Goal: Information Seeking & Learning: Learn about a topic

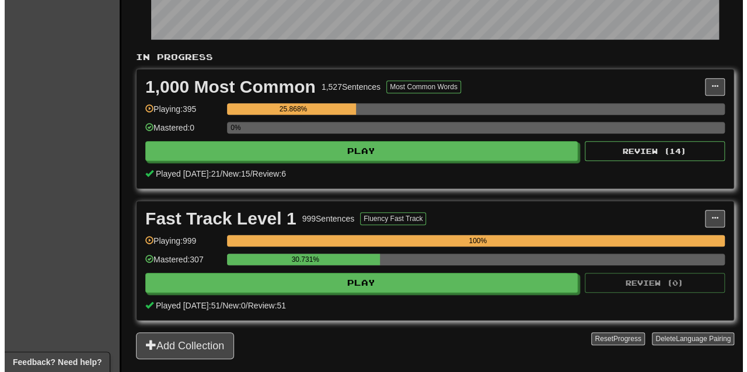
scroll to position [198, 0]
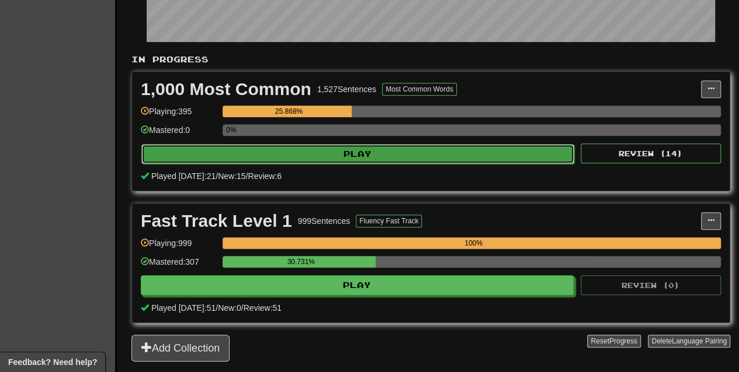
click at [368, 159] on button "Play" at bounding box center [357, 154] width 433 height 20
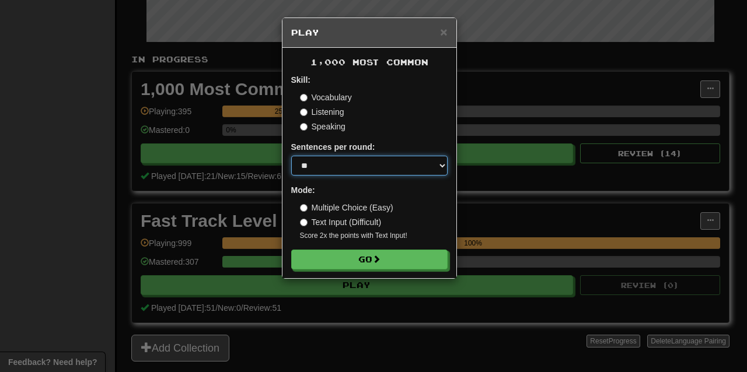
click at [368, 165] on select "* ** ** ** ** ** *** ********" at bounding box center [369, 166] width 156 height 20
select select "**"
click at [291, 156] on select "* ** ** ** ** ** *** ********" at bounding box center [369, 166] width 156 height 20
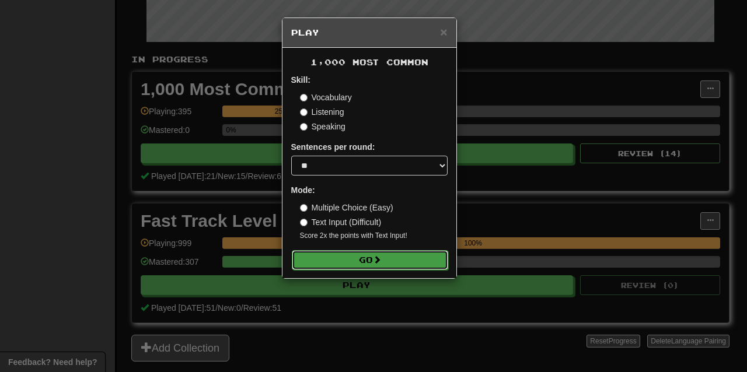
click at [363, 263] on button "Go" at bounding box center [370, 260] width 156 height 20
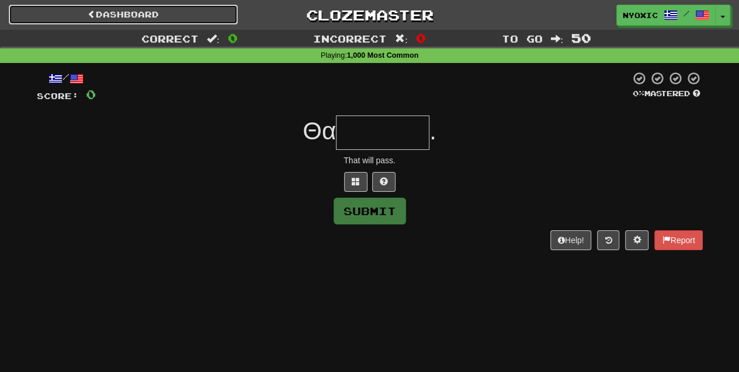
click at [126, 18] on link "Dashboard" at bounding box center [123, 15] width 229 height 20
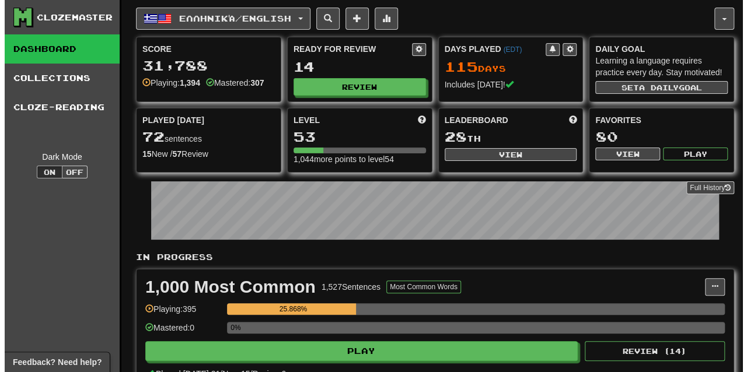
scroll to position [61, 0]
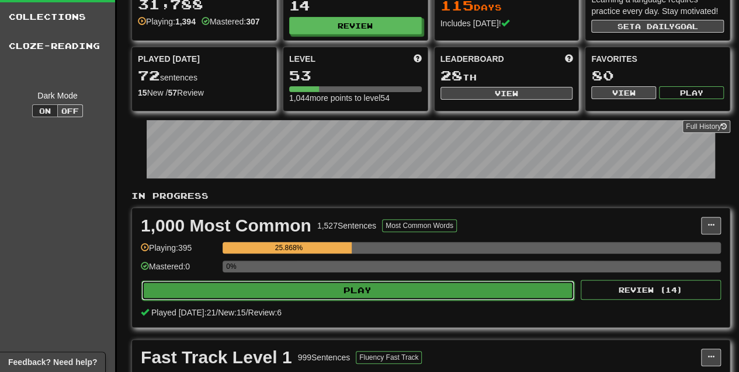
click at [368, 291] on button "Play" at bounding box center [357, 291] width 433 height 20
select select "**"
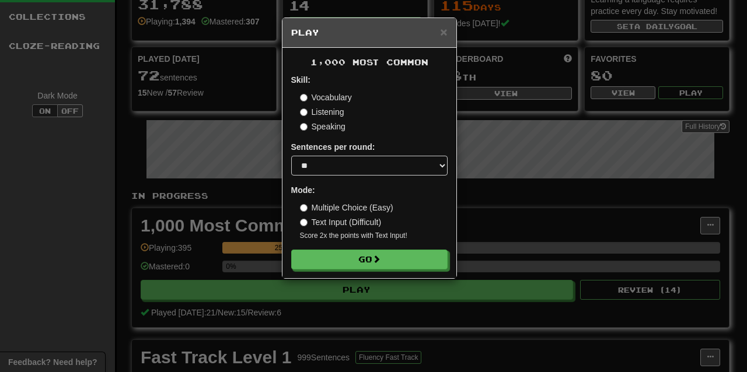
click at [338, 213] on label "Multiple Choice (Easy)" at bounding box center [346, 208] width 93 height 12
click at [333, 252] on button "Go" at bounding box center [370, 260] width 156 height 20
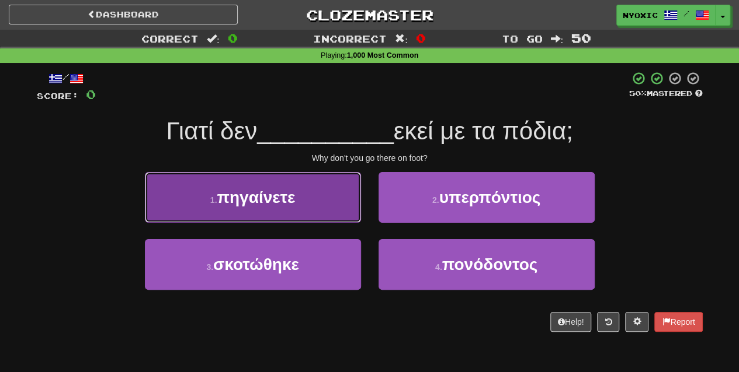
click at [312, 221] on button "1 . πηγαίνετε" at bounding box center [253, 197] width 216 height 51
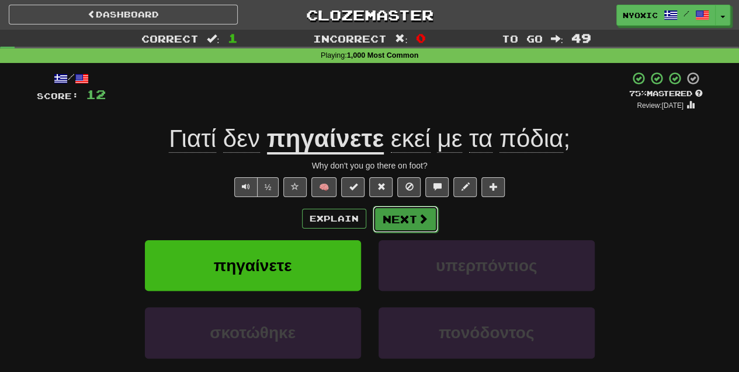
click at [411, 226] on button "Next" at bounding box center [404, 219] width 65 height 27
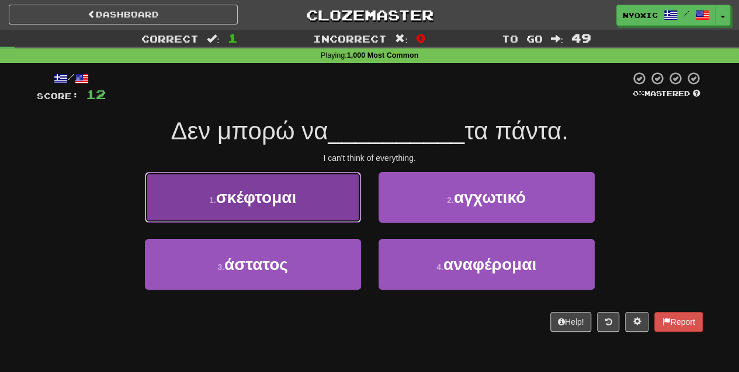
click at [335, 199] on button "1 . σκέφτομαι" at bounding box center [253, 197] width 216 height 51
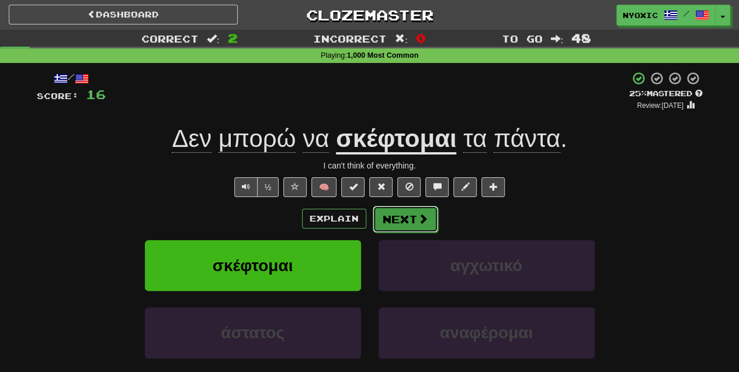
click at [419, 208] on button "Next" at bounding box center [404, 219] width 65 height 27
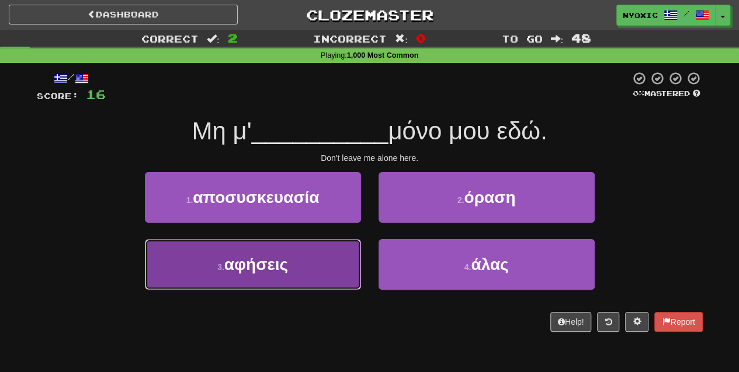
click at [274, 259] on span "αφήσεις" at bounding box center [256, 265] width 64 height 18
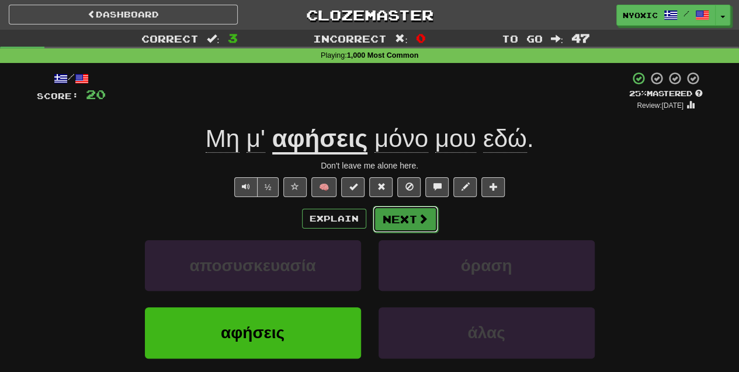
click at [425, 221] on span at bounding box center [422, 219] width 11 height 11
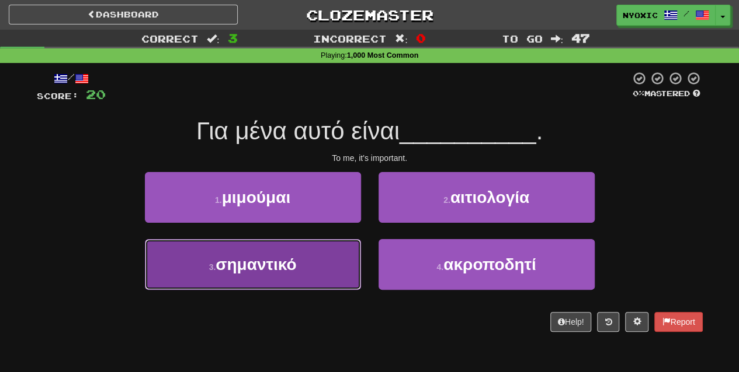
click at [347, 278] on button "3 . σημαντικό" at bounding box center [253, 264] width 216 height 51
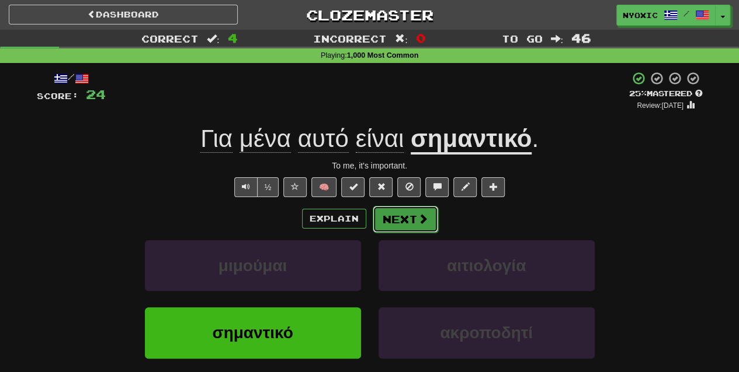
click at [411, 207] on button "Next" at bounding box center [404, 219] width 65 height 27
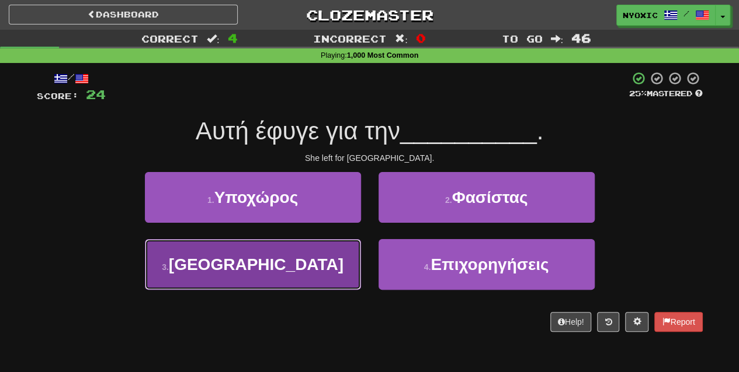
click at [324, 263] on button "3 . [GEOGRAPHIC_DATA]" at bounding box center [253, 264] width 216 height 51
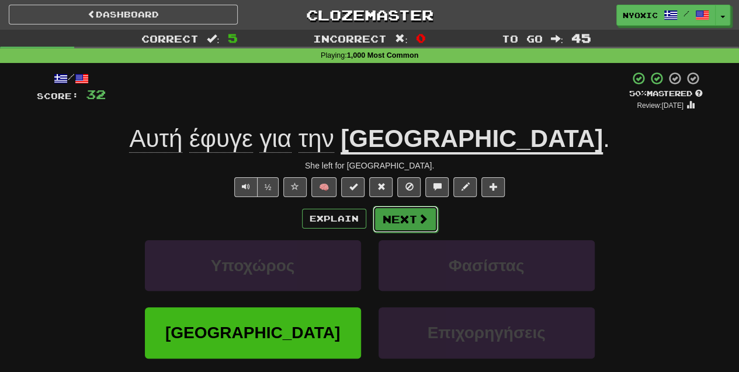
click at [387, 227] on button "Next" at bounding box center [404, 219] width 65 height 27
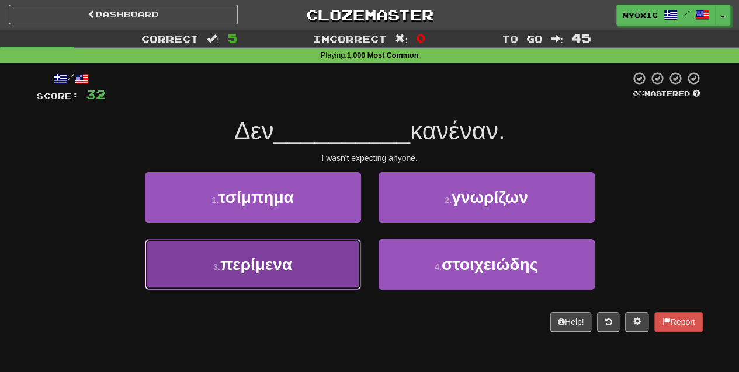
click at [350, 279] on button "3 . περίμενα" at bounding box center [253, 264] width 216 height 51
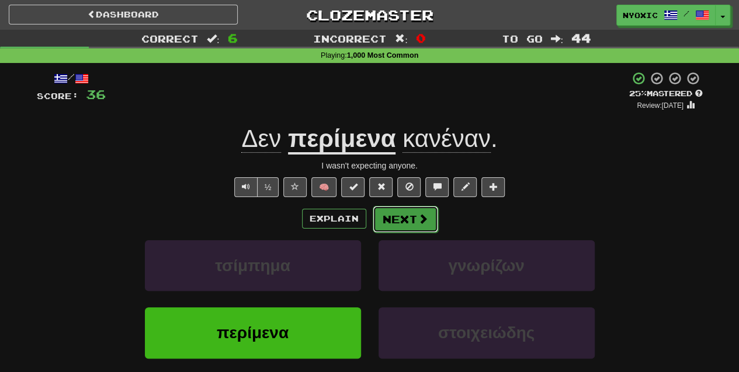
click at [381, 223] on button "Next" at bounding box center [404, 219] width 65 height 27
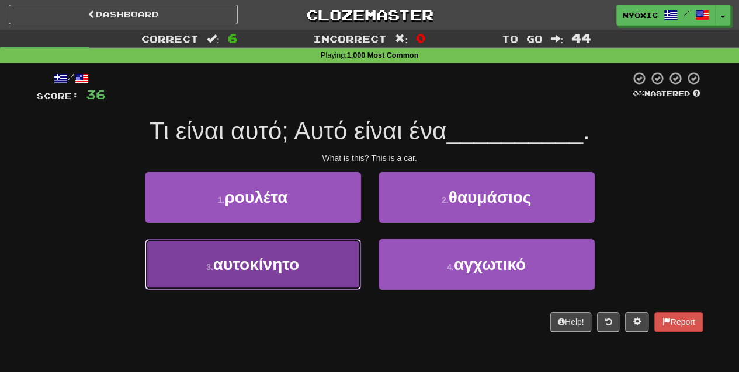
click at [344, 262] on button "3 . αυτοκίνητο" at bounding box center [253, 264] width 216 height 51
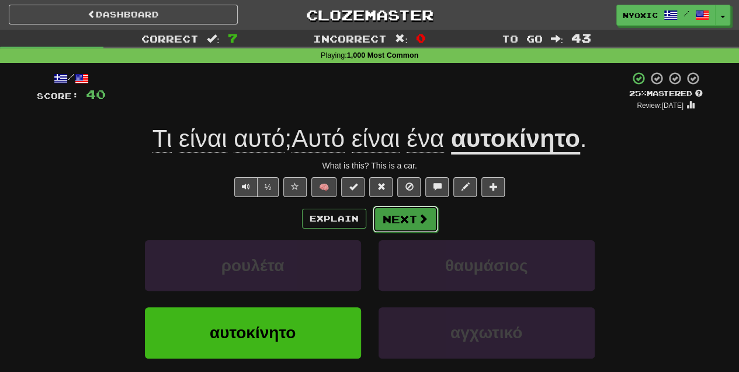
click at [404, 223] on button "Next" at bounding box center [404, 219] width 65 height 27
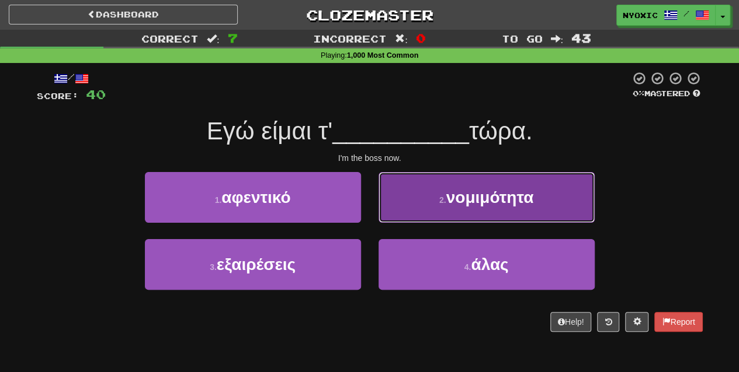
click at [465, 220] on button "2 . νομιμότητα" at bounding box center [486, 197] width 216 height 51
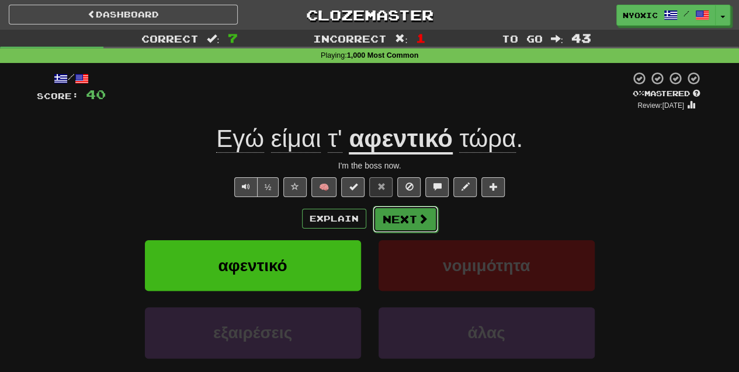
click at [423, 226] on button "Next" at bounding box center [404, 219] width 65 height 27
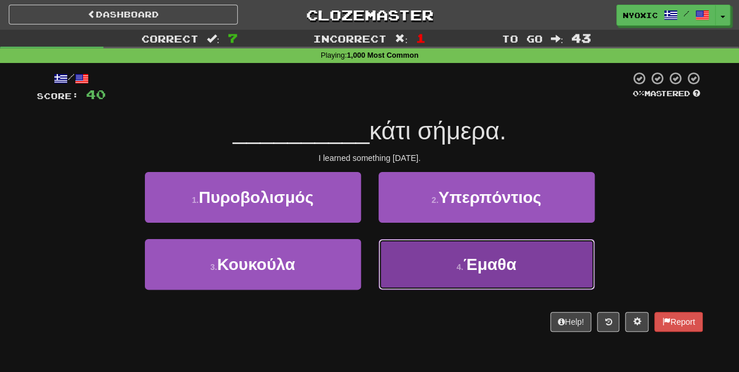
click at [479, 276] on button "4 . Έμαθα" at bounding box center [486, 264] width 216 height 51
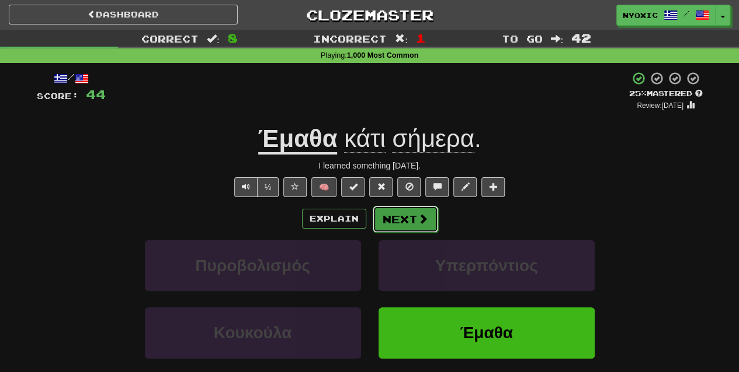
click at [408, 228] on button "Next" at bounding box center [404, 219] width 65 height 27
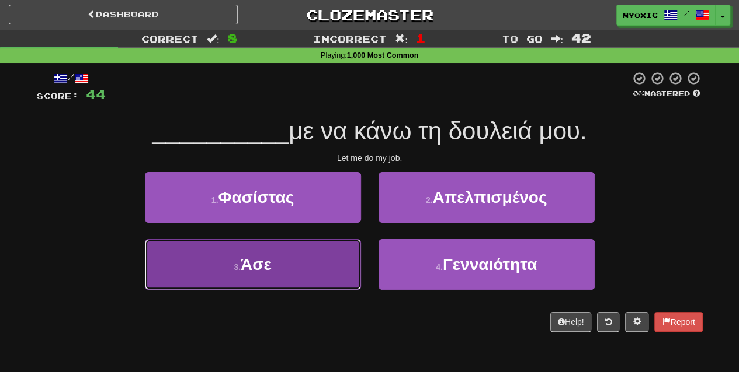
click at [333, 270] on button "3 . Άσε" at bounding box center [253, 264] width 216 height 51
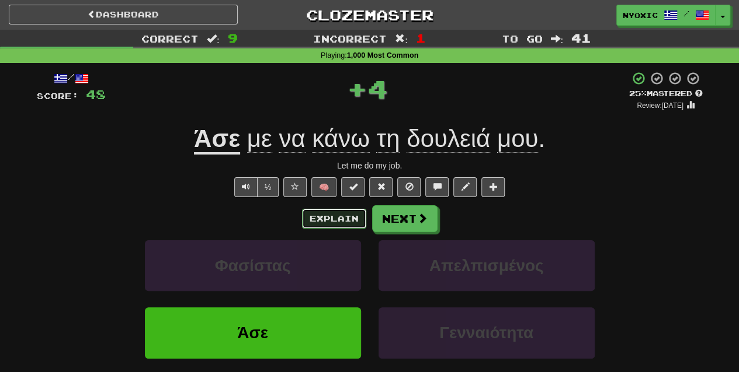
click at [336, 224] on button "Explain" at bounding box center [334, 219] width 64 height 20
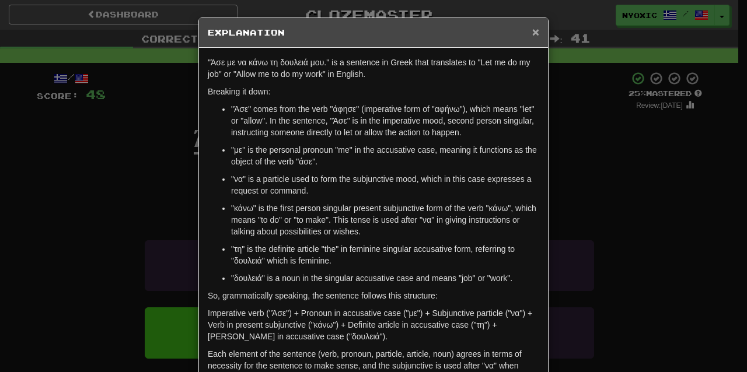
click at [532, 37] on span "×" at bounding box center [535, 31] width 7 height 13
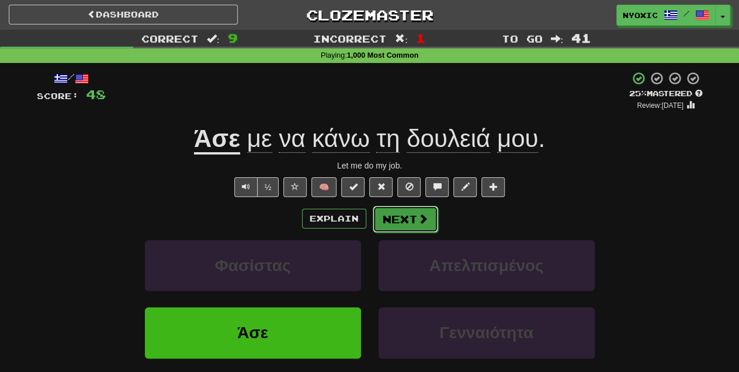
click at [413, 221] on button "Next" at bounding box center [404, 219] width 65 height 27
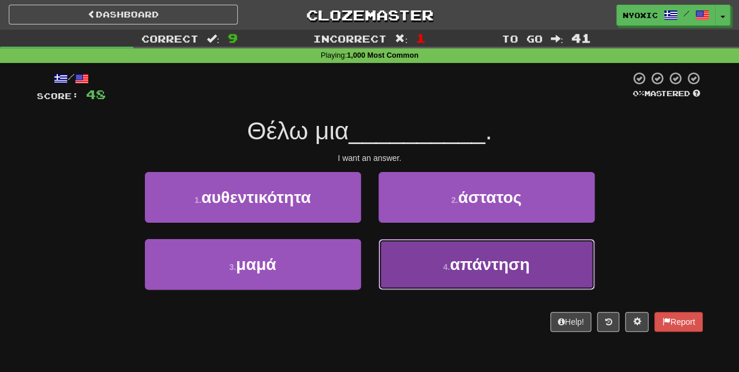
click at [429, 279] on button "4 . απάντηση" at bounding box center [486, 264] width 216 height 51
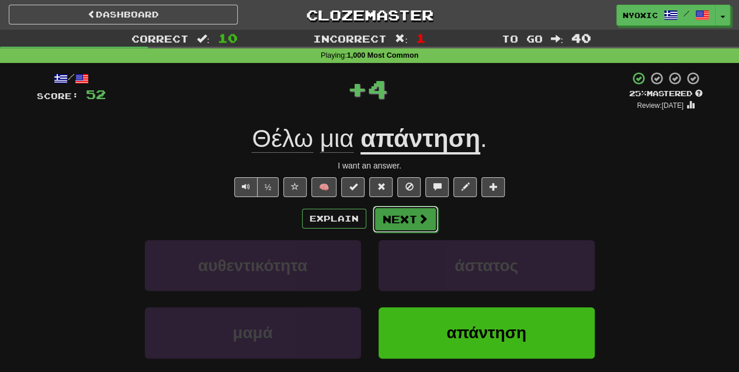
click at [424, 221] on span at bounding box center [422, 219] width 11 height 11
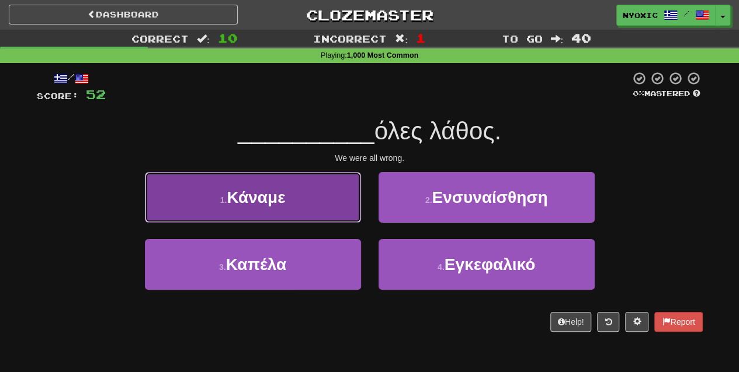
click at [323, 203] on button "1 . [GEOGRAPHIC_DATA]" at bounding box center [253, 197] width 216 height 51
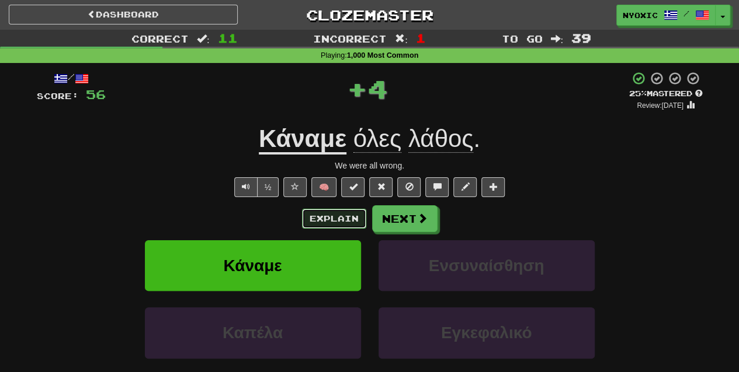
click at [321, 217] on button "Explain" at bounding box center [334, 219] width 64 height 20
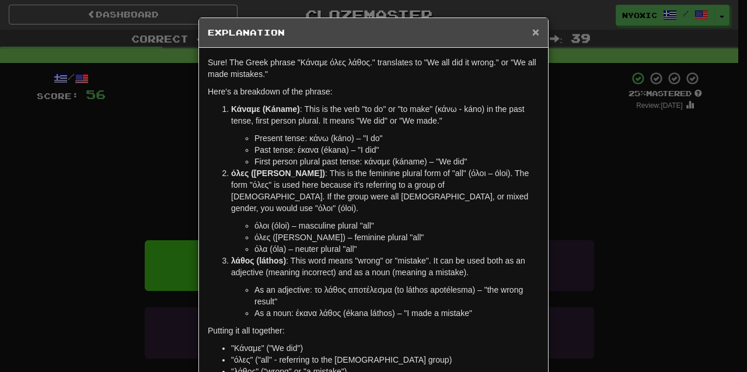
click at [532, 32] on span "×" at bounding box center [535, 31] width 7 height 13
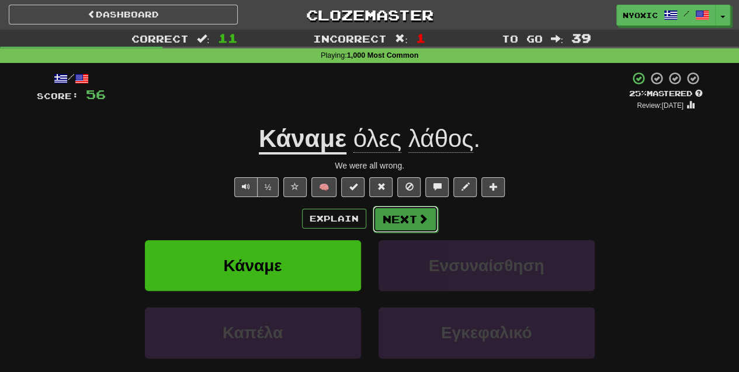
click at [398, 221] on button "Next" at bounding box center [404, 219] width 65 height 27
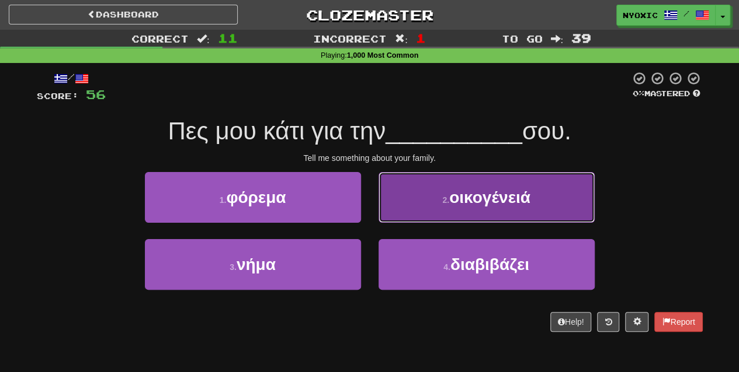
click at [423, 195] on button "2 . οικογένειά" at bounding box center [486, 197] width 216 height 51
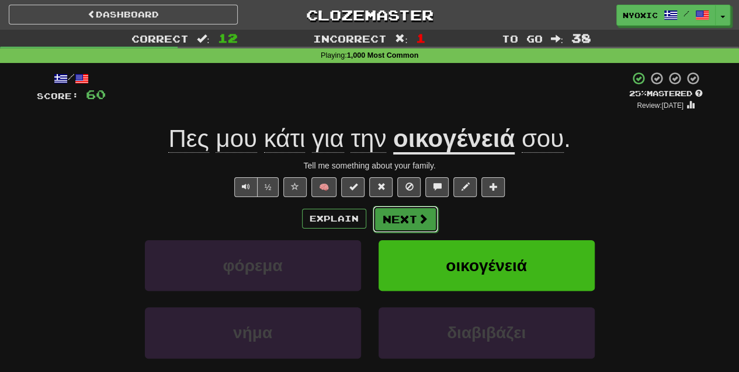
click at [405, 227] on button "Next" at bounding box center [404, 219] width 65 height 27
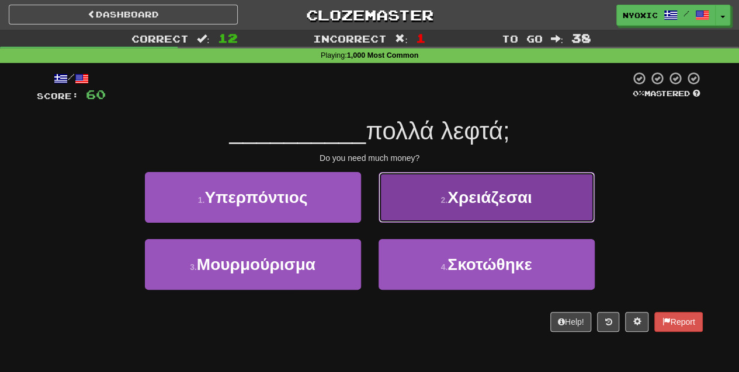
click at [455, 220] on button "2 . Χρειάζεσαι" at bounding box center [486, 197] width 216 height 51
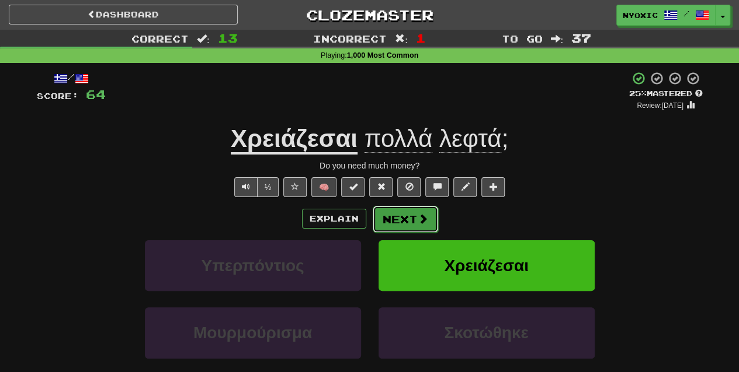
click at [422, 216] on span at bounding box center [422, 219] width 11 height 11
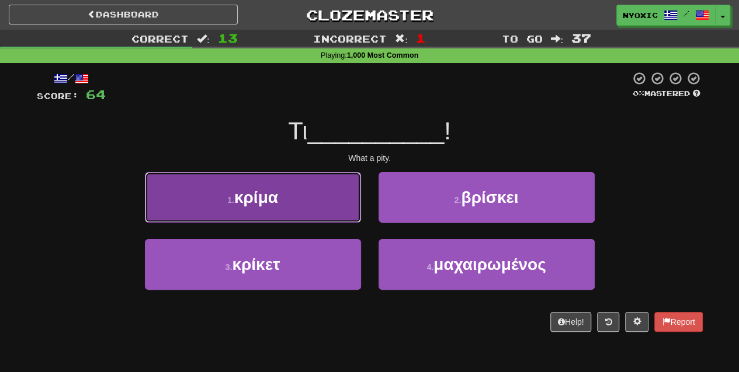
click at [298, 203] on button "1 . κρίμα" at bounding box center [253, 197] width 216 height 51
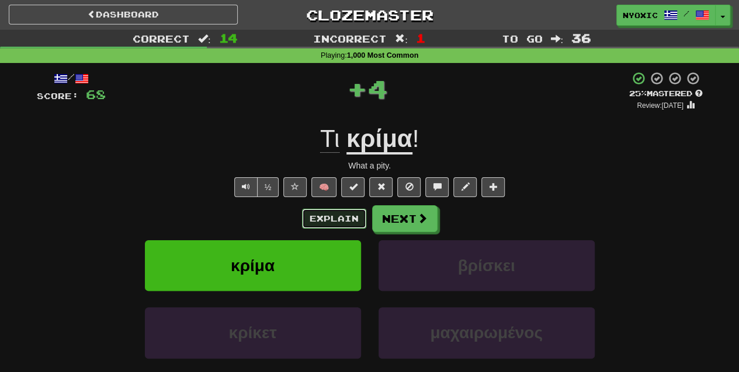
click at [350, 219] on button "Explain" at bounding box center [334, 219] width 64 height 20
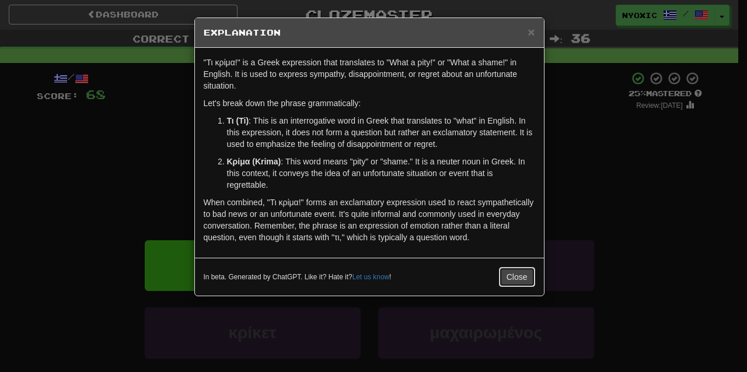
click at [504, 271] on button "Close" at bounding box center [517, 277] width 36 height 20
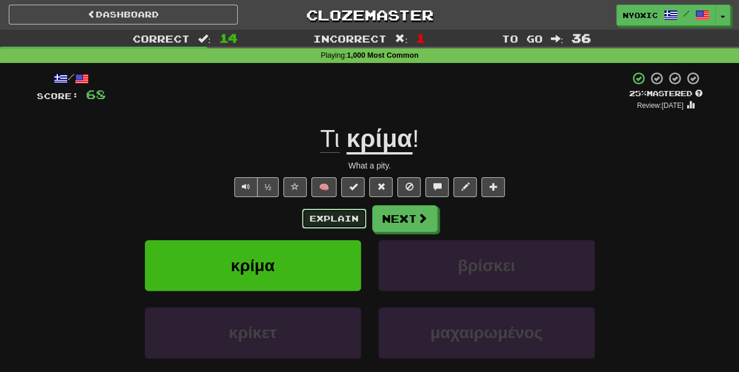
click at [321, 218] on button "Explain" at bounding box center [334, 219] width 64 height 20
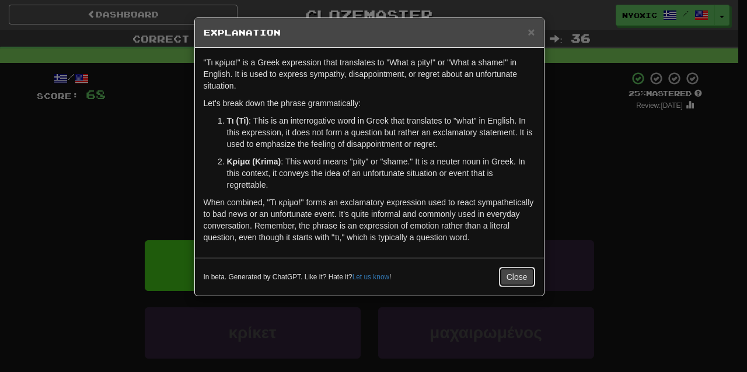
click at [511, 285] on button "Close" at bounding box center [517, 277] width 36 height 20
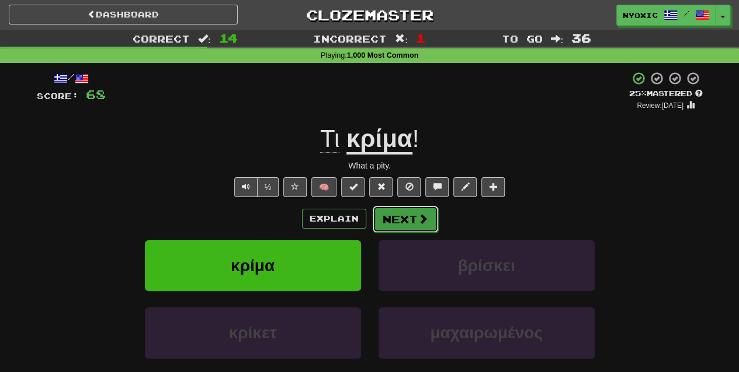
click at [398, 223] on button "Next" at bounding box center [404, 219] width 65 height 27
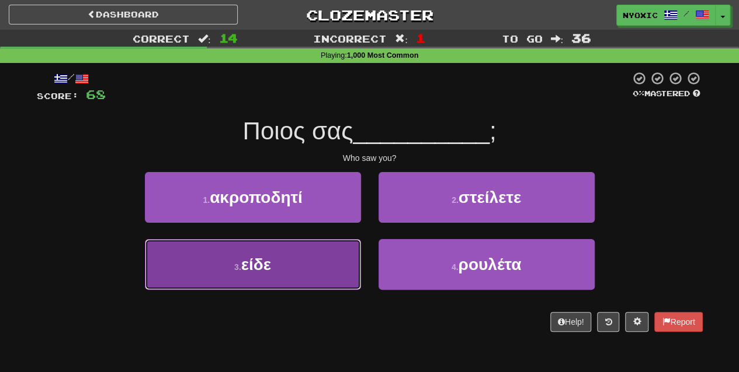
click at [347, 272] on button "3 . είδε" at bounding box center [253, 264] width 216 height 51
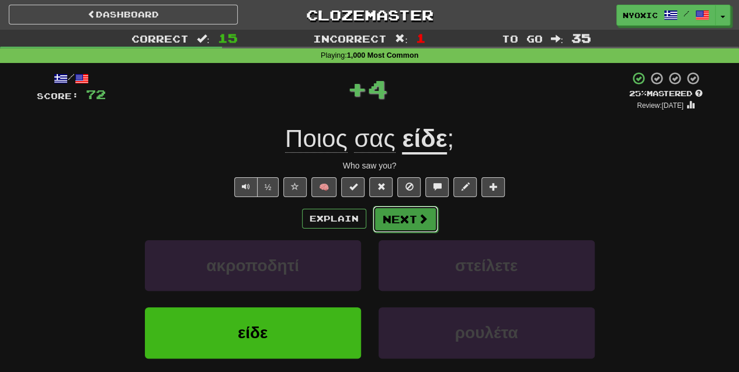
click at [420, 225] on button "Next" at bounding box center [404, 219] width 65 height 27
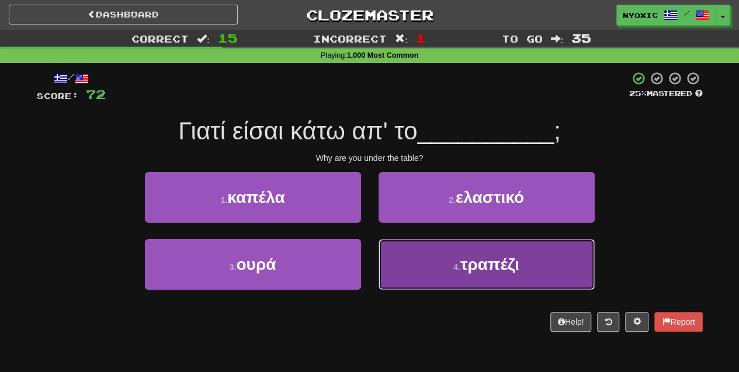
click at [443, 276] on button "4 . τραπέζι" at bounding box center [486, 264] width 216 height 51
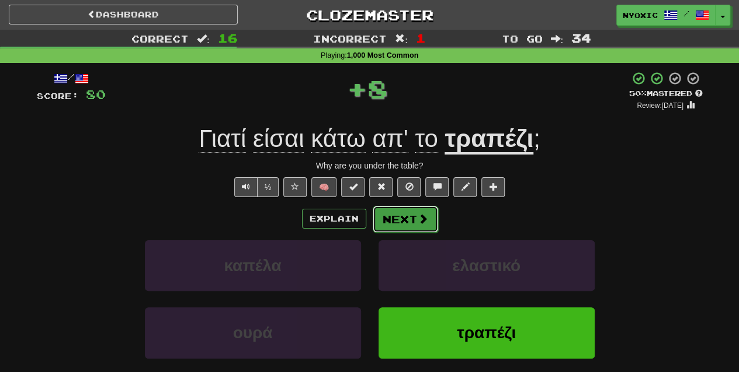
click at [416, 227] on button "Next" at bounding box center [404, 219] width 65 height 27
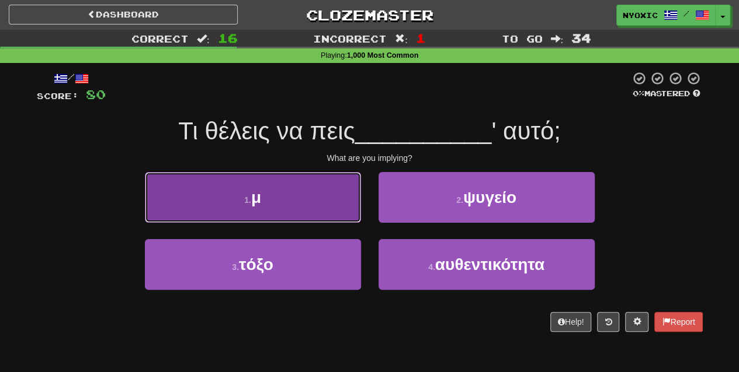
click at [282, 187] on button "1 . μ" at bounding box center [253, 197] width 216 height 51
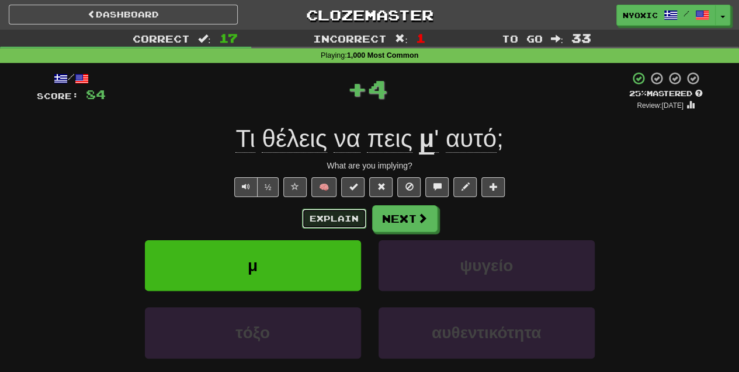
click at [325, 212] on button "Explain" at bounding box center [334, 219] width 64 height 20
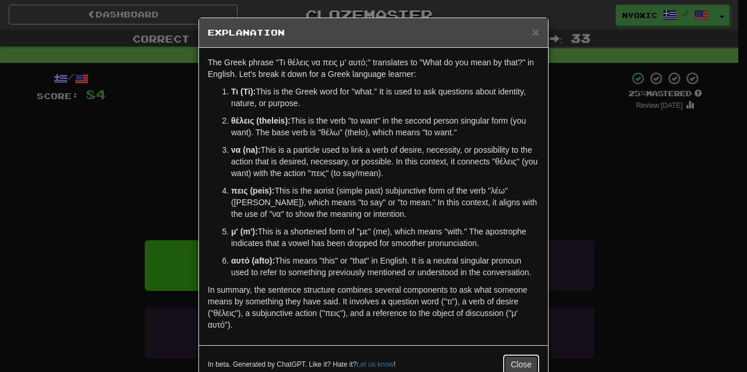
click at [512, 358] on button "Close" at bounding box center [521, 365] width 36 height 20
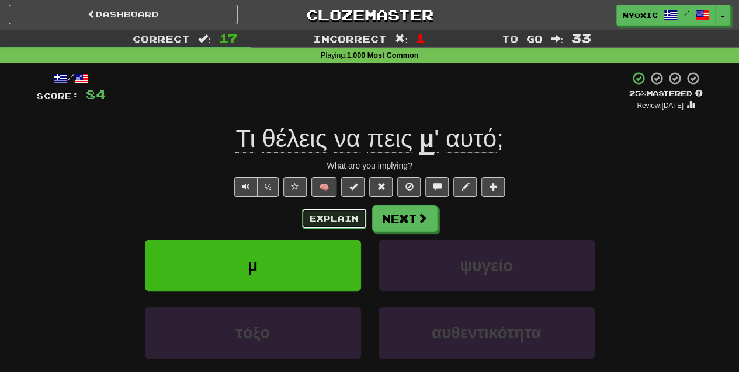
click at [339, 220] on button "Explain" at bounding box center [334, 219] width 64 height 20
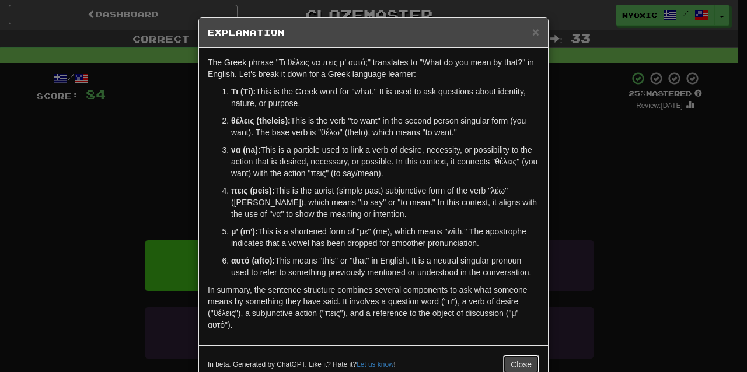
click at [514, 357] on button "Close" at bounding box center [521, 365] width 36 height 20
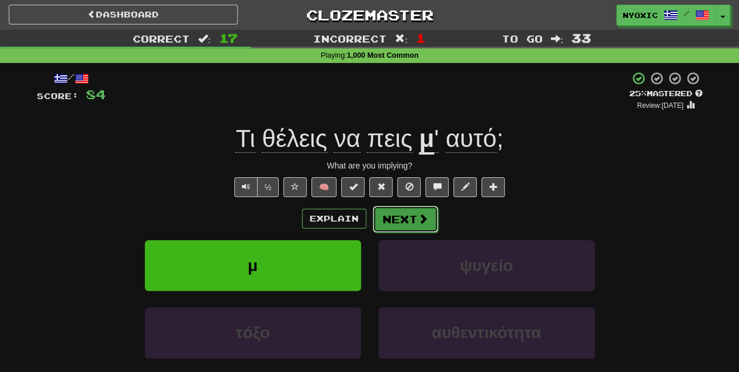
click at [391, 218] on button "Next" at bounding box center [404, 219] width 65 height 27
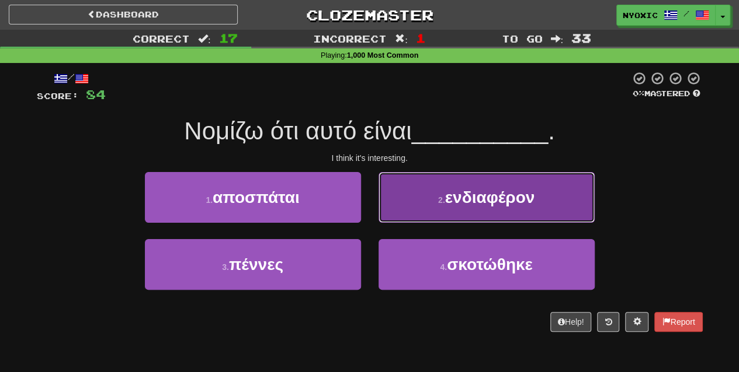
click at [385, 217] on button "2 . ενδιαφέρον" at bounding box center [486, 197] width 216 height 51
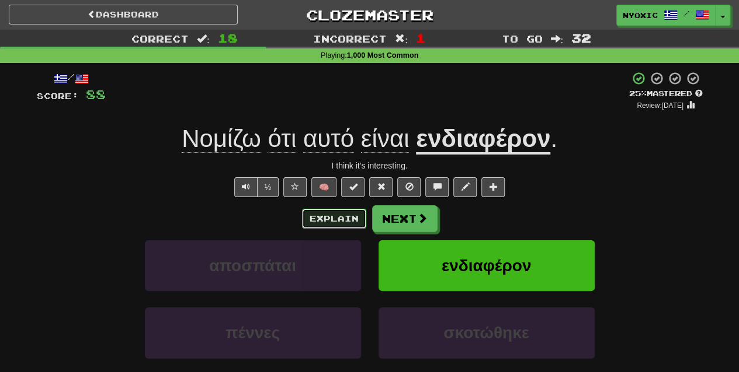
click at [356, 226] on button "Explain" at bounding box center [334, 219] width 64 height 20
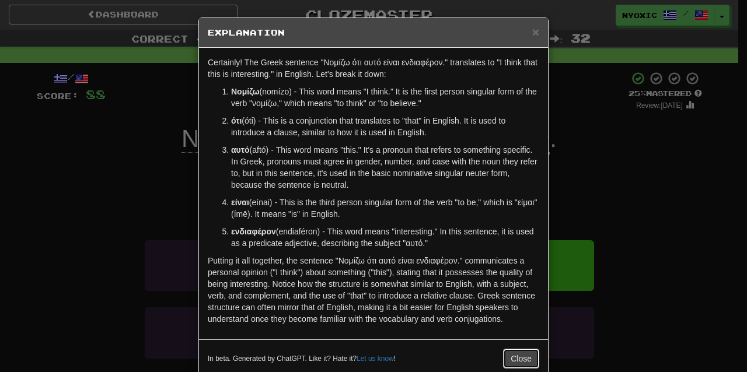
click at [528, 356] on button "Close" at bounding box center [521, 359] width 36 height 20
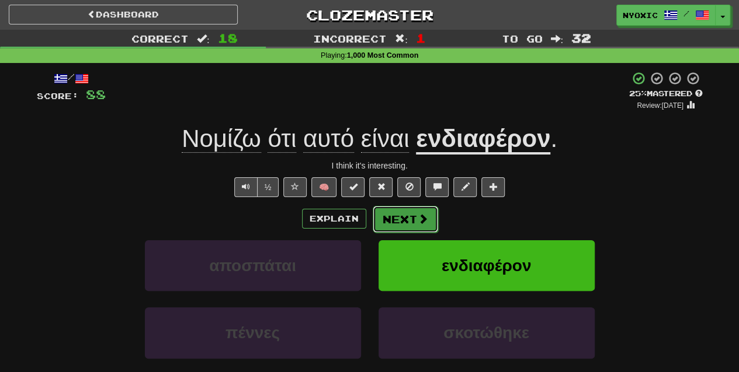
click at [415, 227] on button "Next" at bounding box center [404, 219] width 65 height 27
